Goal: Task Accomplishment & Management: Complete application form

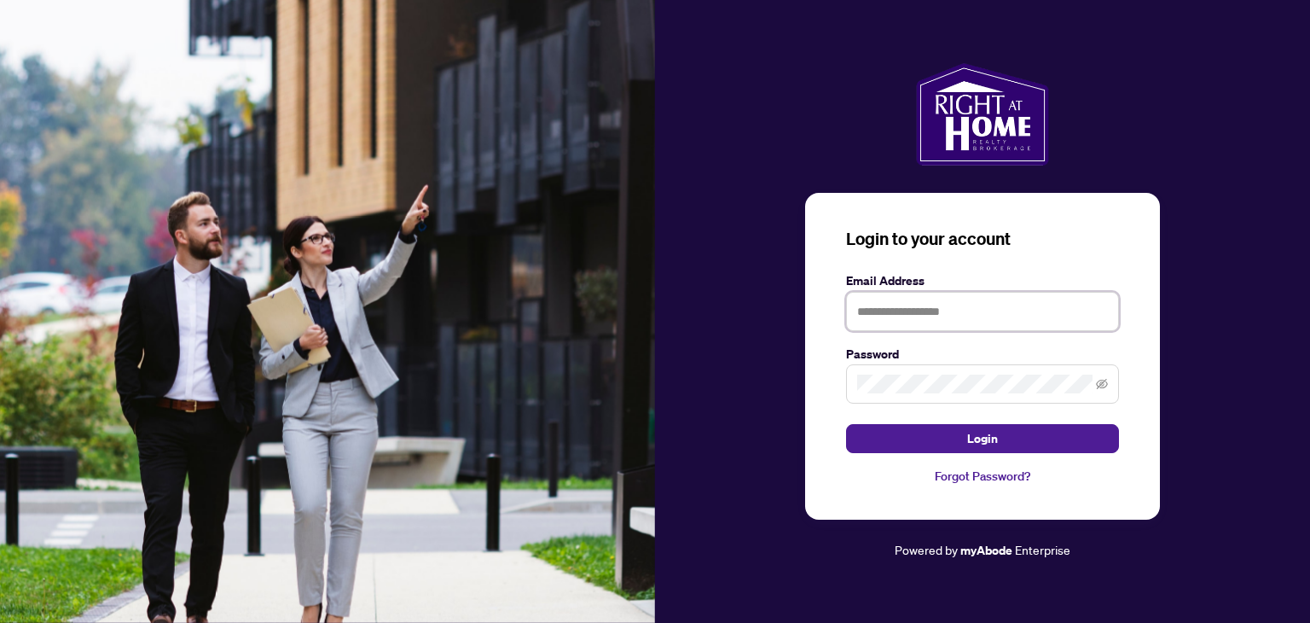
click at [880, 317] on input "text" at bounding box center [982, 311] width 273 height 39
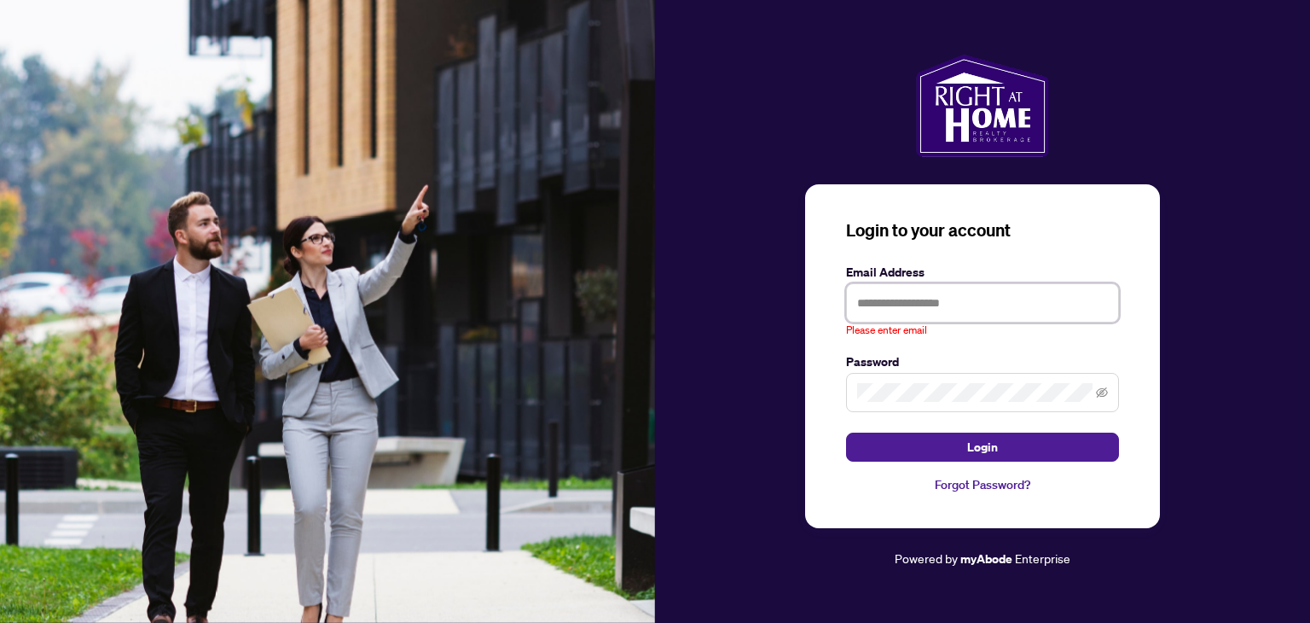
type input "**********"
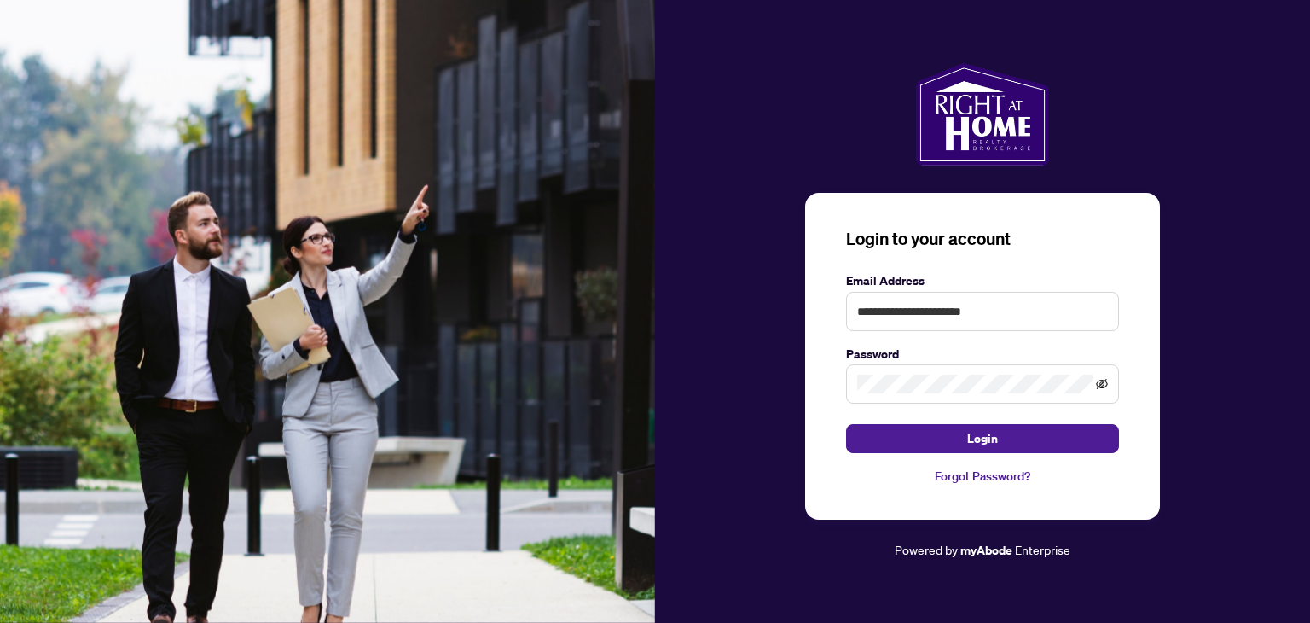
click at [1099, 380] on icon "eye-invisible" at bounding box center [1102, 384] width 12 height 10
click at [1036, 441] on button "Login" at bounding box center [982, 438] width 273 height 29
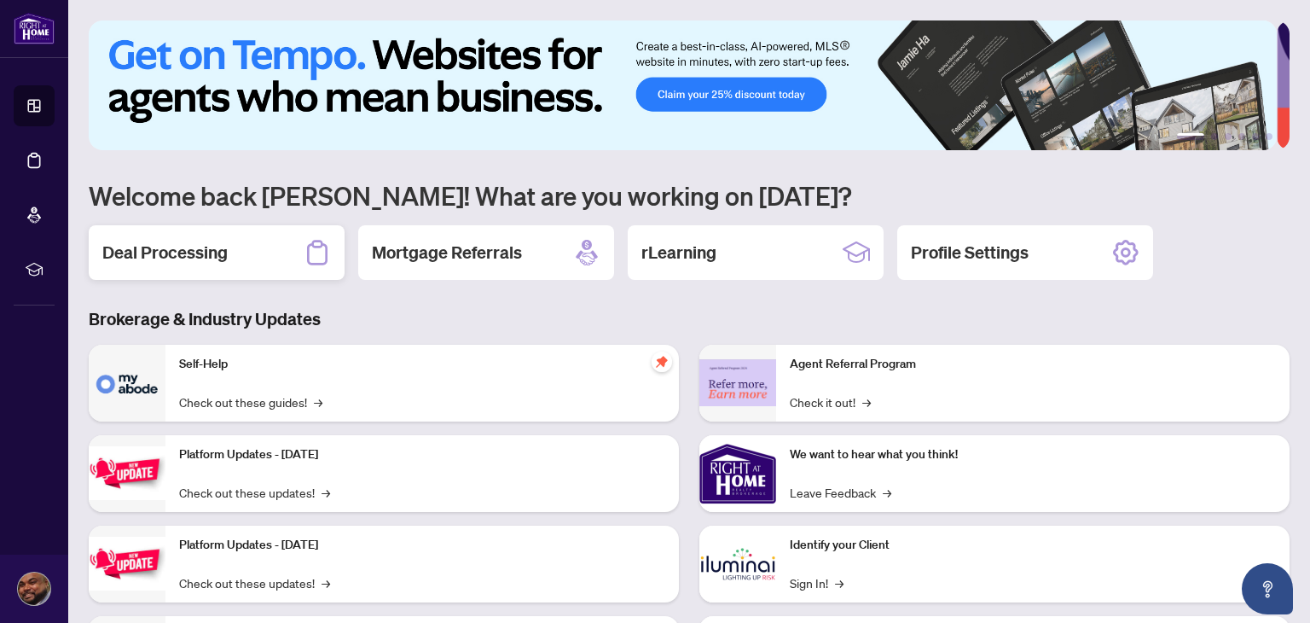
click at [203, 264] on div "Deal Processing" at bounding box center [217, 252] width 256 height 55
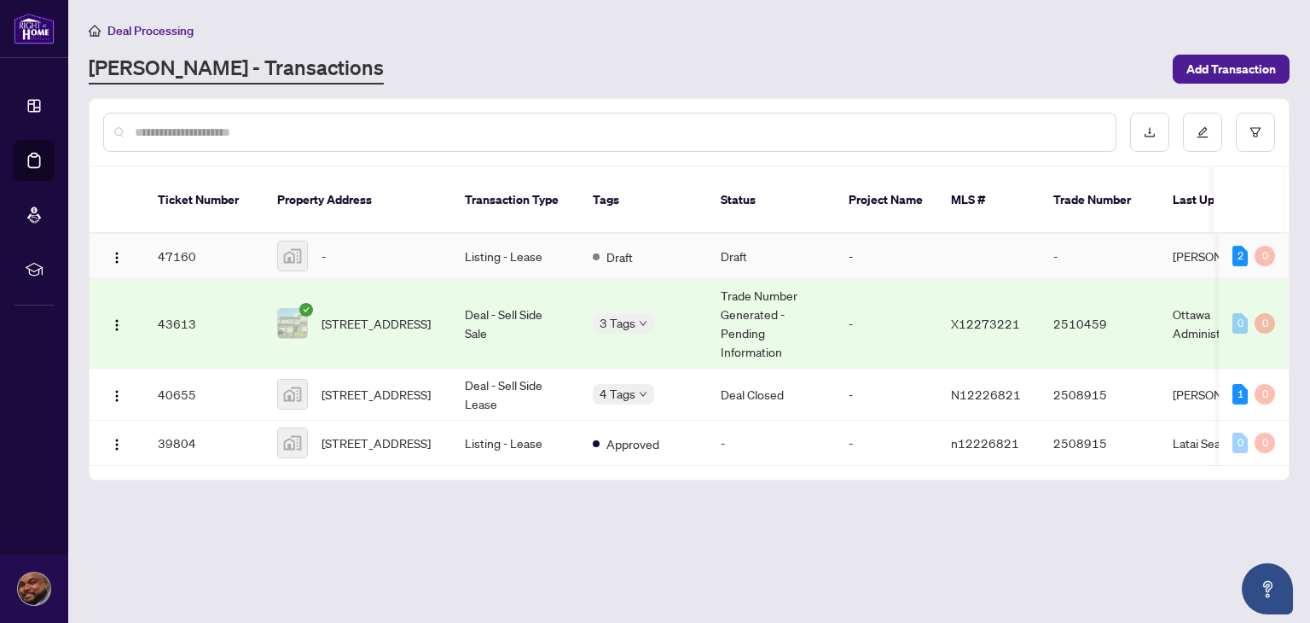
click at [281, 241] on img at bounding box center [292, 255] width 29 height 29
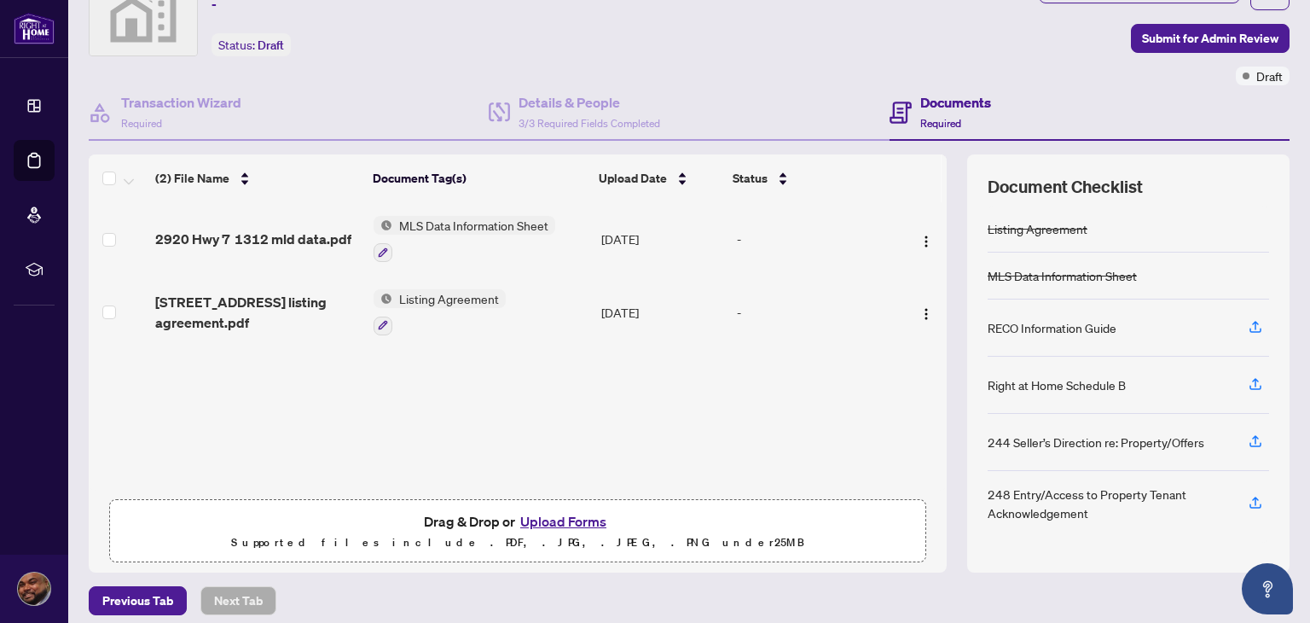
scroll to position [90, 0]
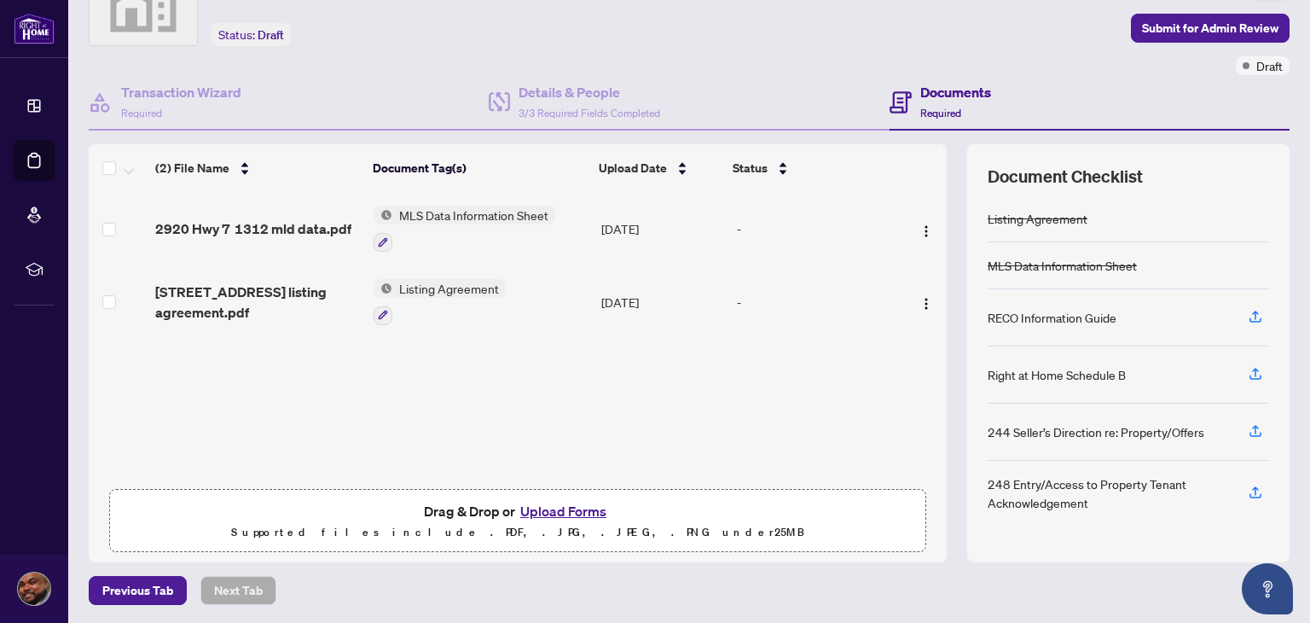
click at [543, 509] on button "Upload Forms" at bounding box center [563, 511] width 96 height 22
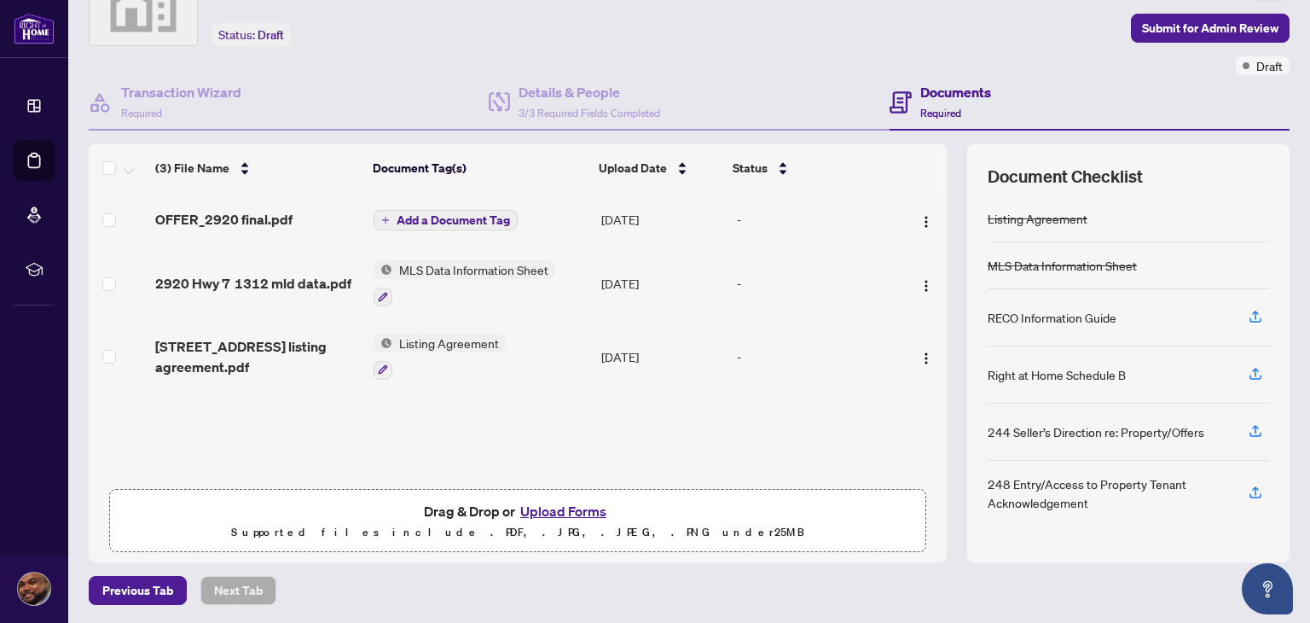
click at [386, 215] on button "Add a Document Tag" at bounding box center [446, 220] width 144 height 20
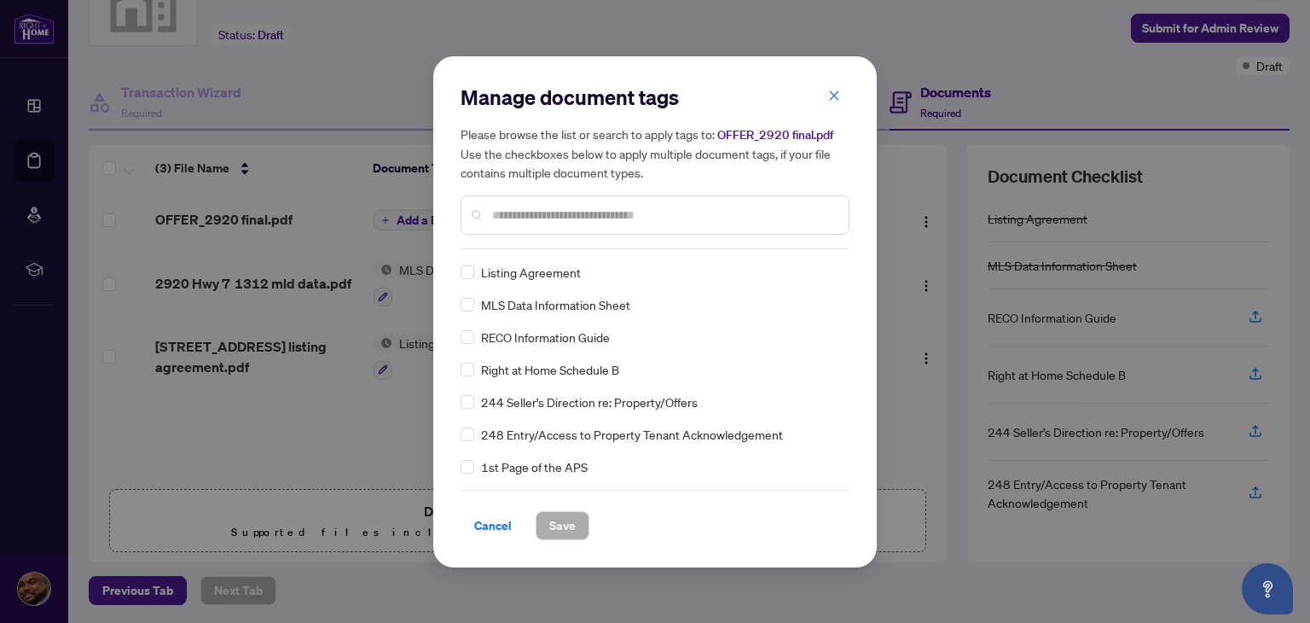
click at [843, 466] on div "Listing Agreement MLS Data Information Sheet RECO Information Guide Right at Ho…" at bounding box center [655, 369] width 389 height 213
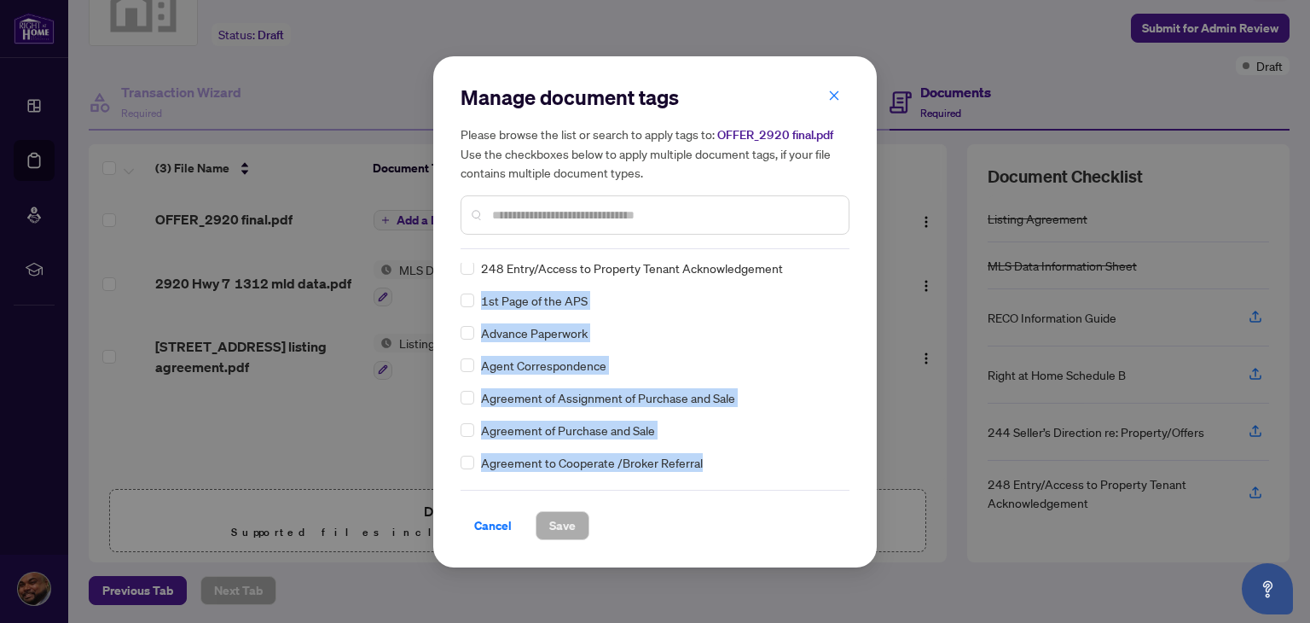
click at [846, 466] on div "Listing Agreement MLS Data Information Sheet RECO Information Guide Right at Ho…" at bounding box center [655, 369] width 389 height 213
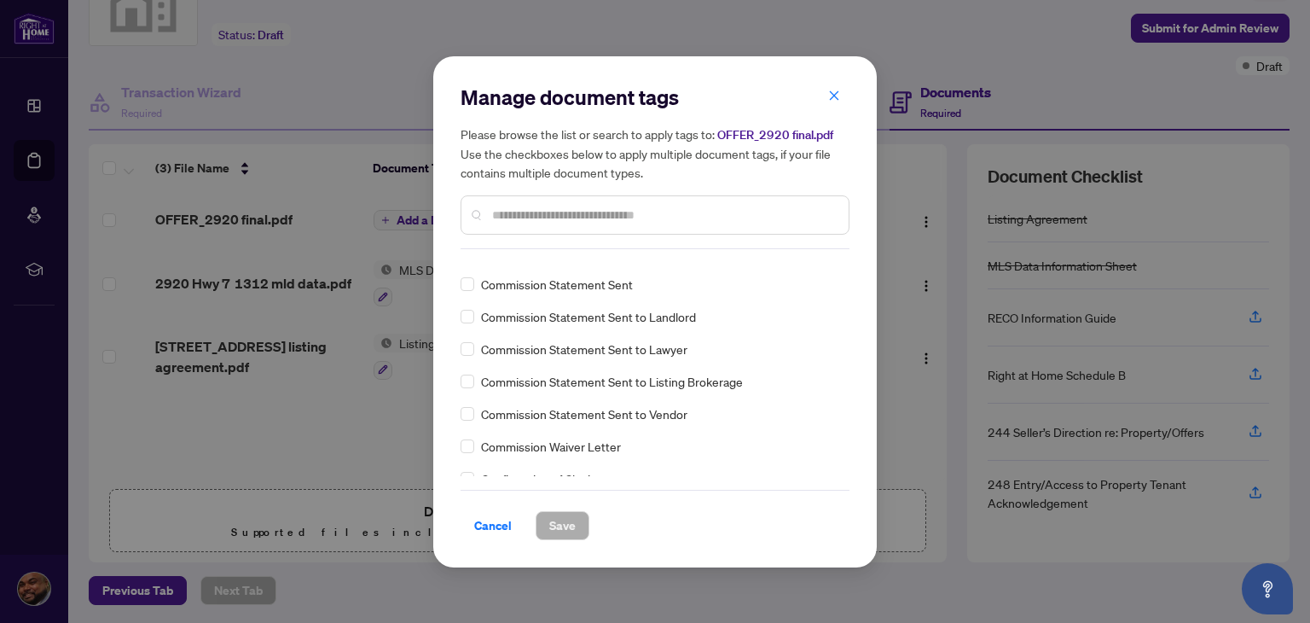
scroll to position [2604, 0]
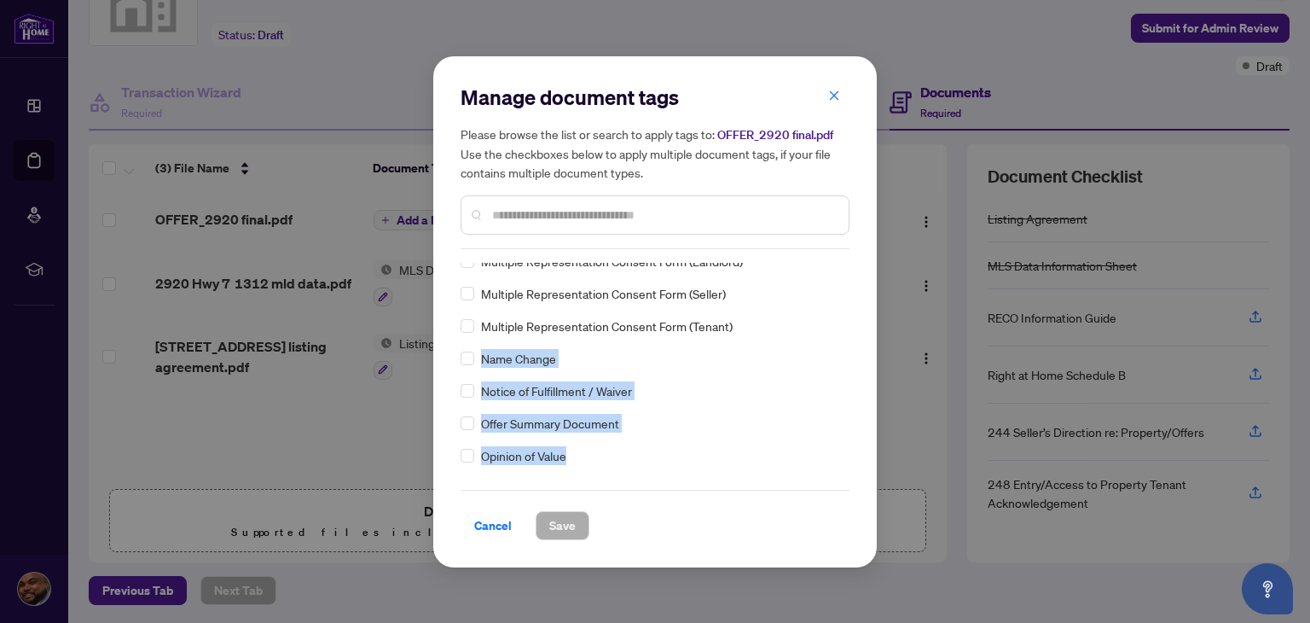
drag, startPoint x: 849, startPoint y: 311, endPoint x: 846, endPoint y: 446, distance: 134.8
click at [846, 446] on div "Manage document tags Please browse the list or search to apply tags to: OFFER_2…" at bounding box center [654, 311] width 443 height 511
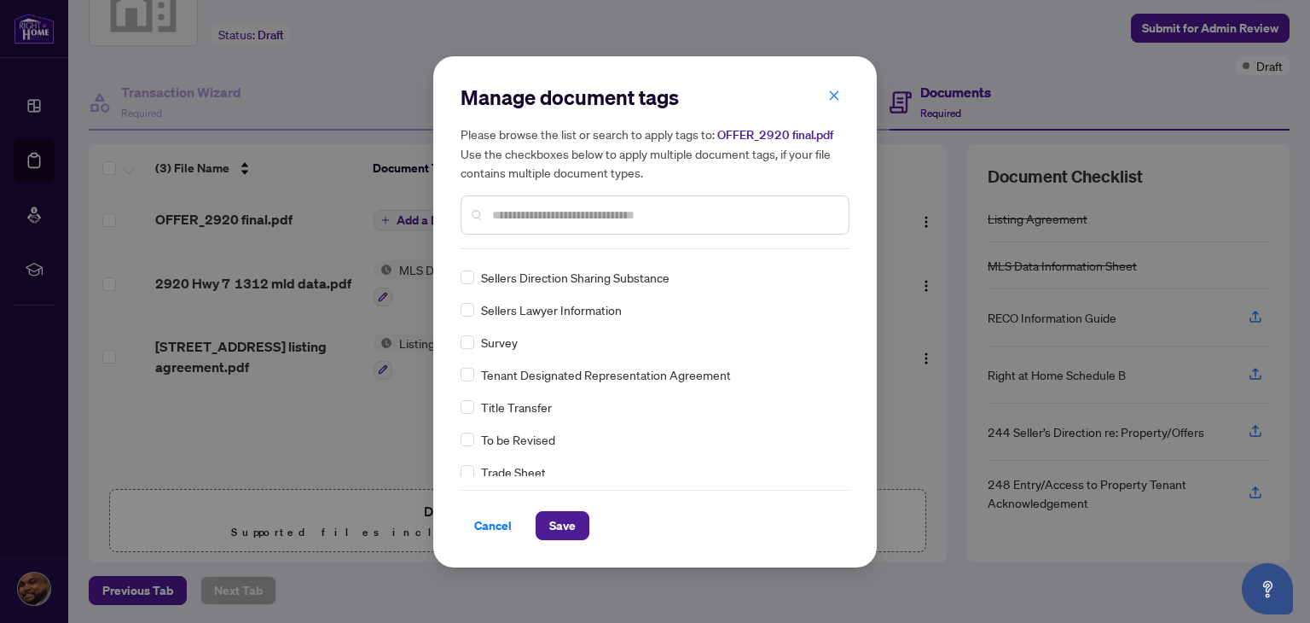
scroll to position [0, 0]
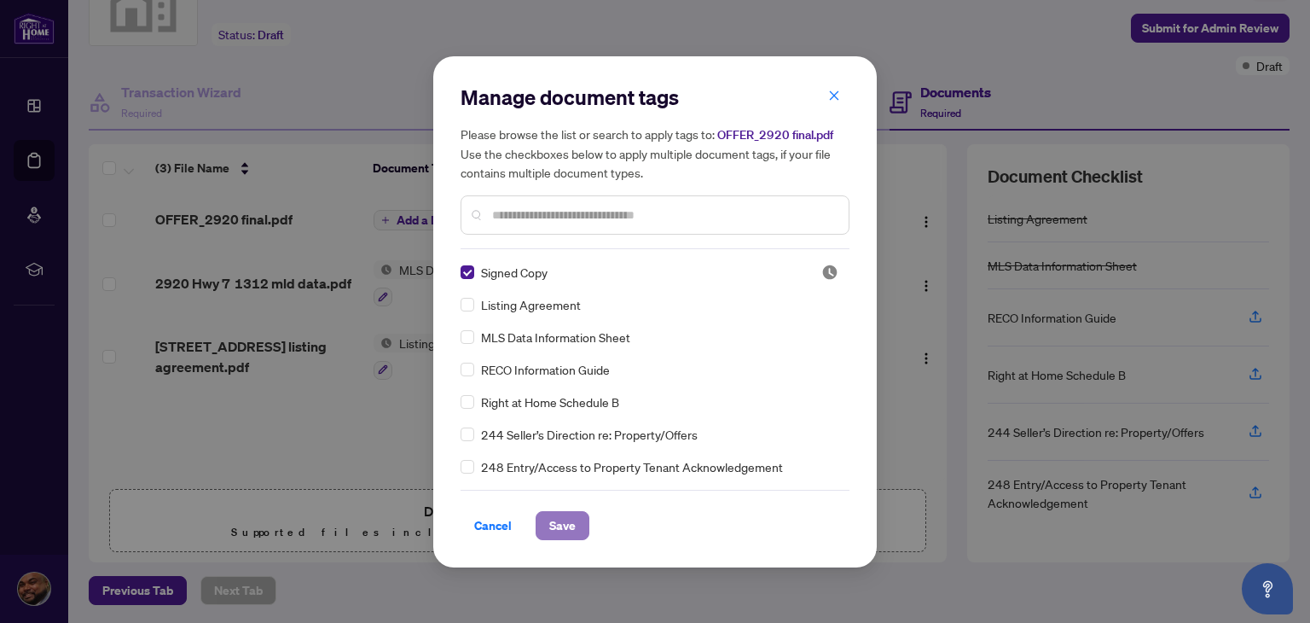
click at [569, 534] on span "Save" at bounding box center [562, 525] width 26 height 27
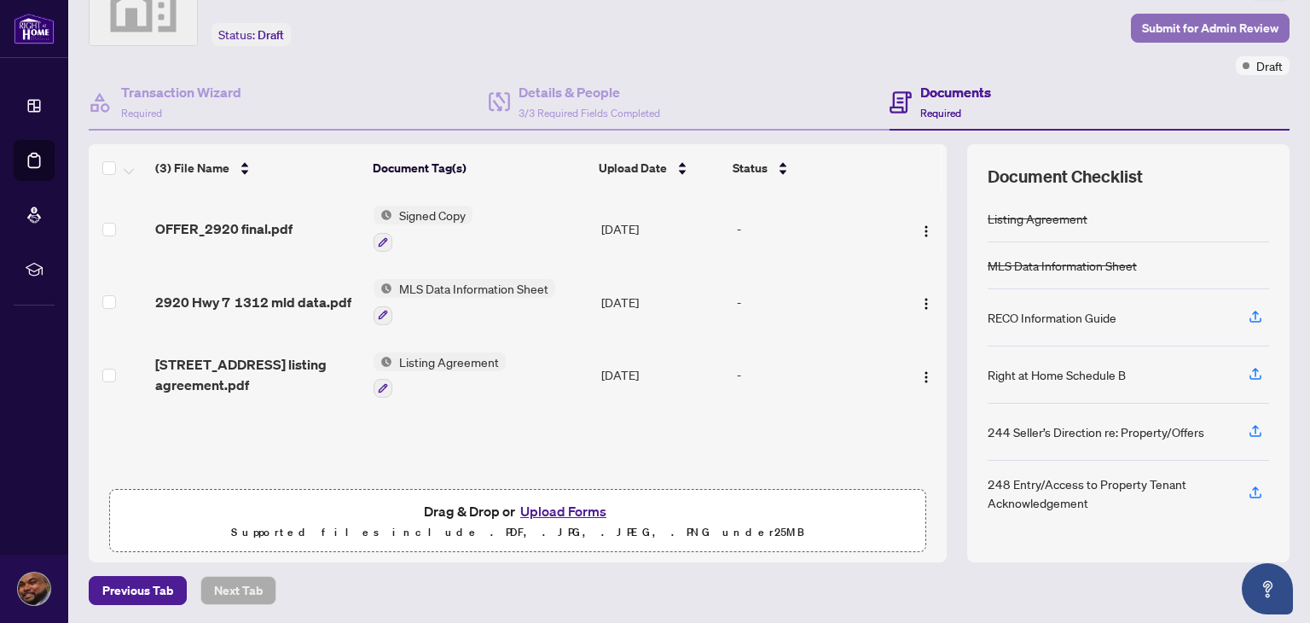
click at [1185, 25] on span "Submit for Admin Review" at bounding box center [1210, 27] width 136 height 27
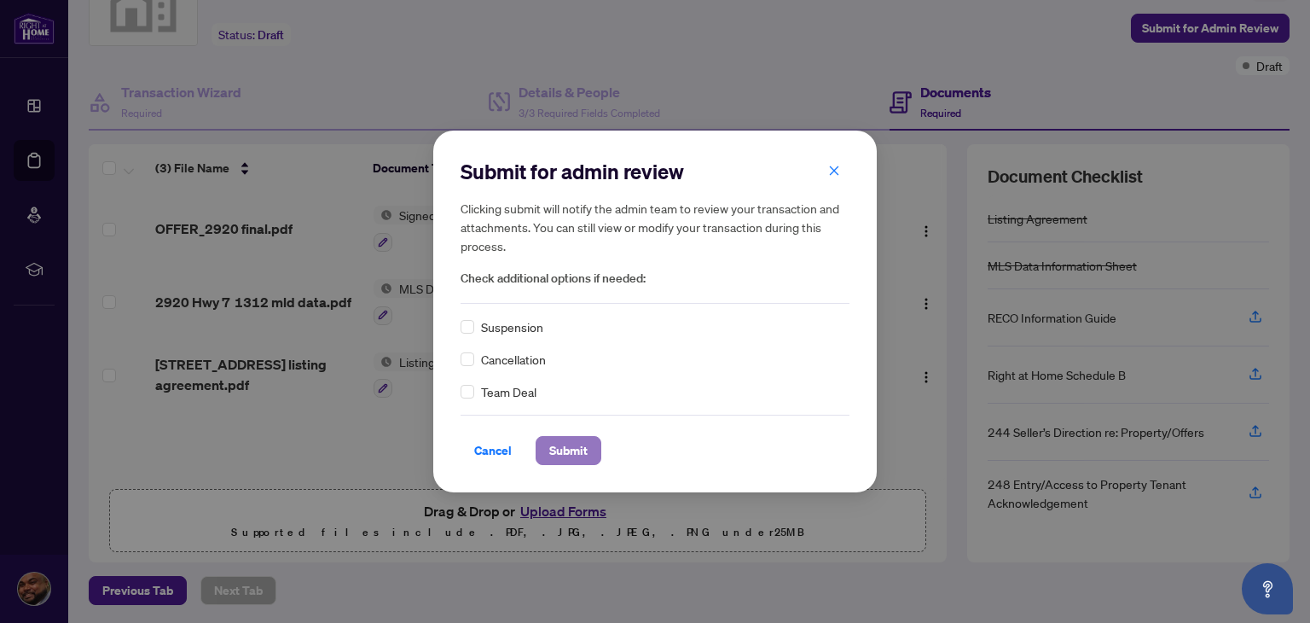
click at [585, 455] on span "Submit" at bounding box center [568, 450] width 38 height 27
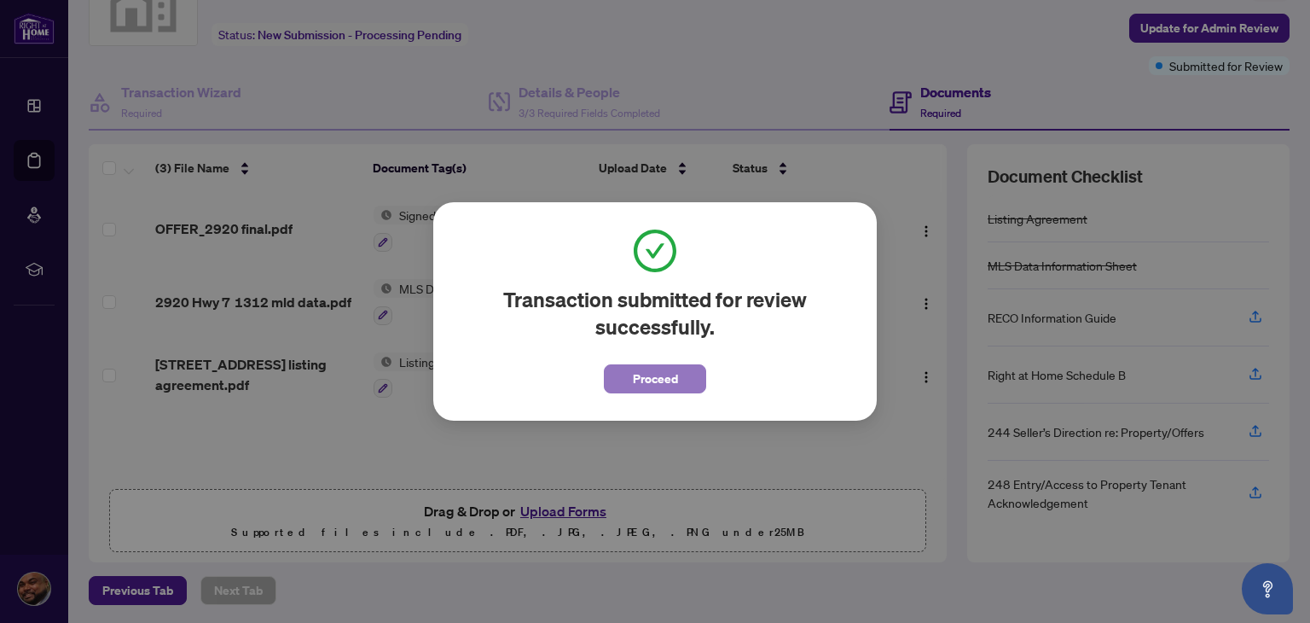
click at [666, 385] on span "Proceed" at bounding box center [655, 378] width 45 height 27
